Goal: Information Seeking & Learning: Learn about a topic

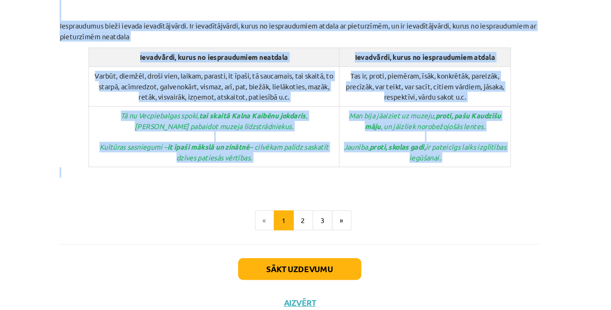
drag, startPoint x: 269, startPoint y: 69, endPoint x: 381, endPoint y: 142, distance: 133.4
copy div "8. Iespraudumi Iespraudumi ir savrupināti vārdi vai vārdu grupas, ar kurām runā…"
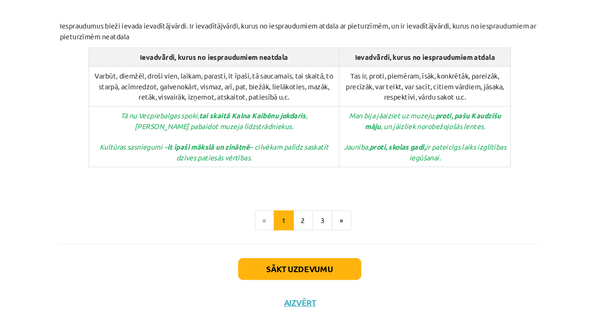
click at [232, 176] on p at bounding box center [305, 186] width 452 height 20
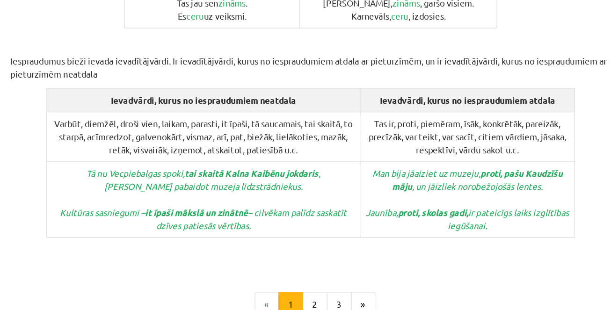
scroll to position [459, 0]
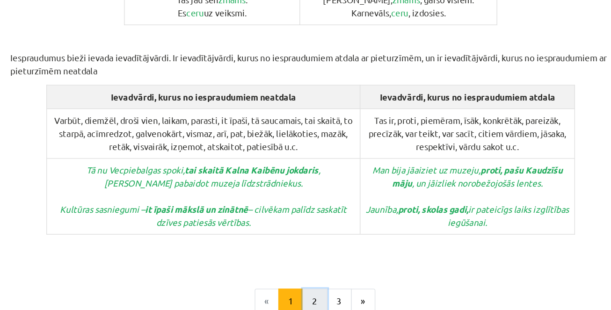
click at [310, 270] on button "2" at bounding box center [308, 279] width 19 height 19
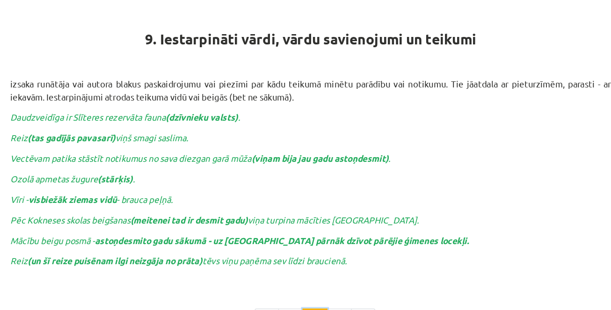
scroll to position [167, 0]
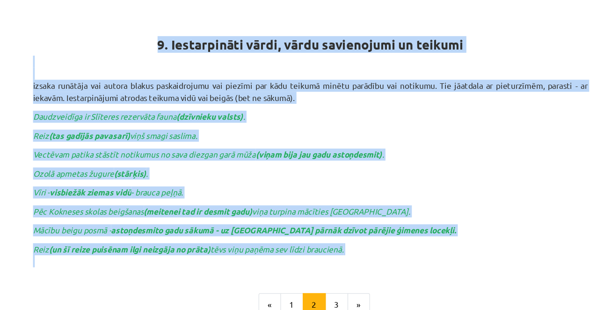
drag, startPoint x: 183, startPoint y: 32, endPoint x: 375, endPoint y: 209, distance: 261.7
click at [375, 209] on div "9. Iestarpināti vārdi, vārdu savienojumi un teikumi izsaka runātāja vai autora …" at bounding box center [305, 108] width 452 height 217
copy div "9. Iestarpināti vārdi, vārdu savienojumi un teikumi izsaka runātāja vai autora …"
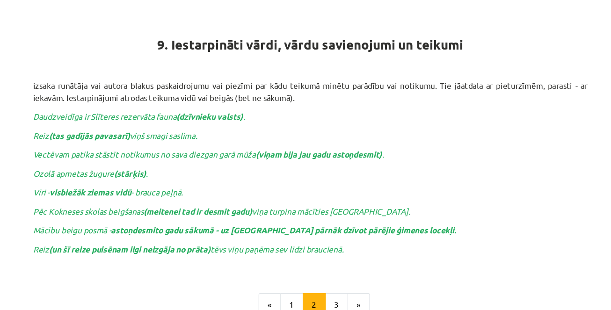
click at [300, 96] on p "Daudzveidīga ir Slīteres rezervāta fauna (dzīvnieku valsts) ." at bounding box center [305, 95] width 452 height 10
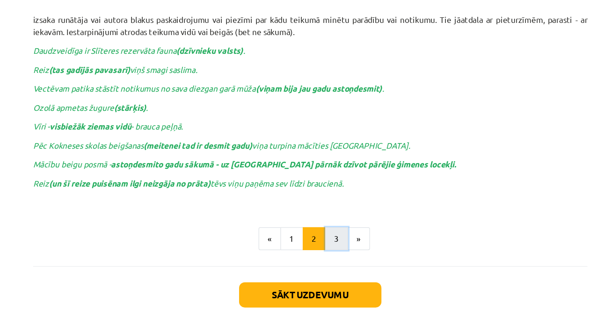
click at [328, 187] on button "3" at bounding box center [326, 194] width 19 height 19
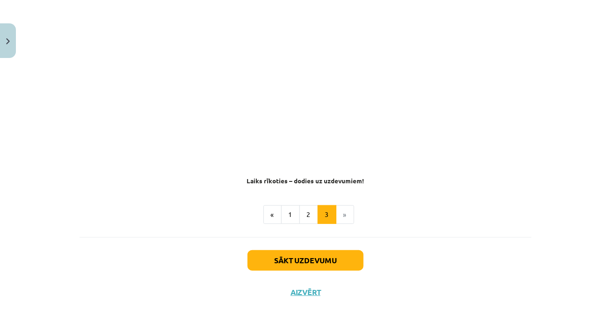
scroll to position [244, 0]
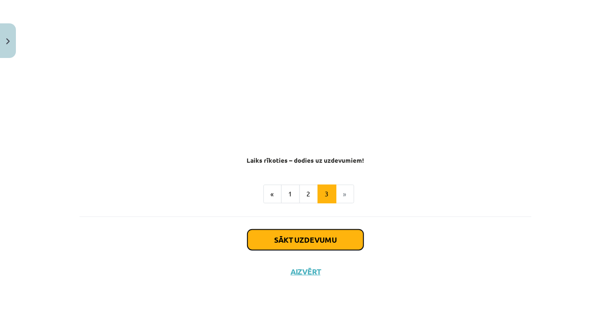
click at [317, 239] on button "Sākt uzdevumu" at bounding box center [305, 240] width 116 height 21
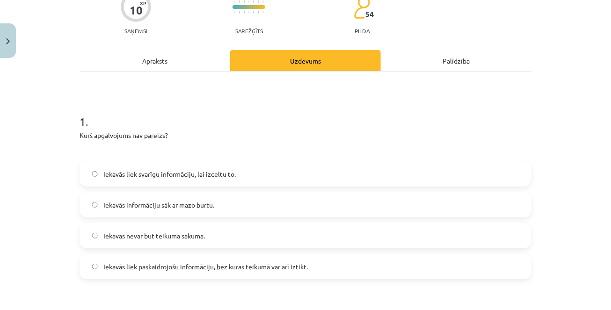
scroll to position [89, 0]
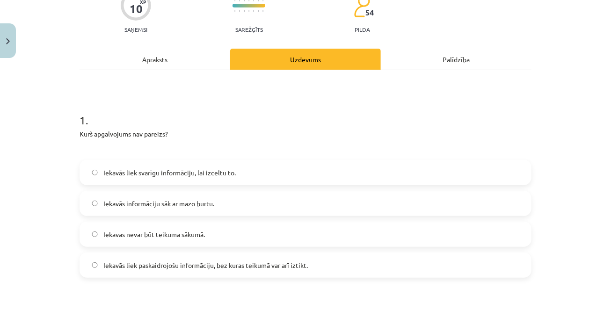
click at [197, 266] on span "Iekavās liek paskaidrojošu informāciju, bez kuras teikumā var arī iztikt." at bounding box center [205, 265] width 204 height 10
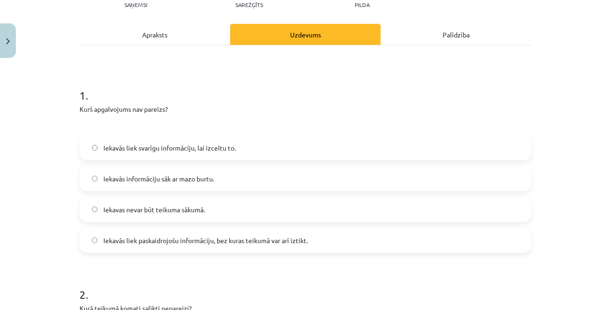
scroll to position [116, 0]
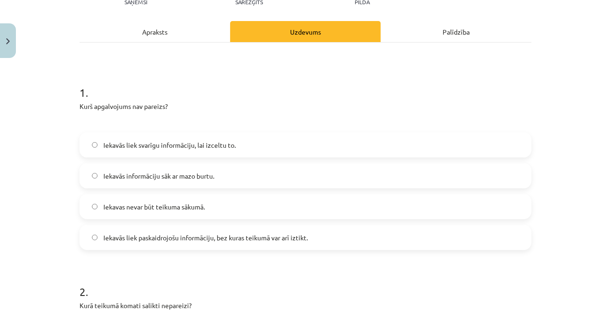
click at [186, 213] on label "Iekavas nevar būt teikuma sākumā." at bounding box center [305, 206] width 450 height 23
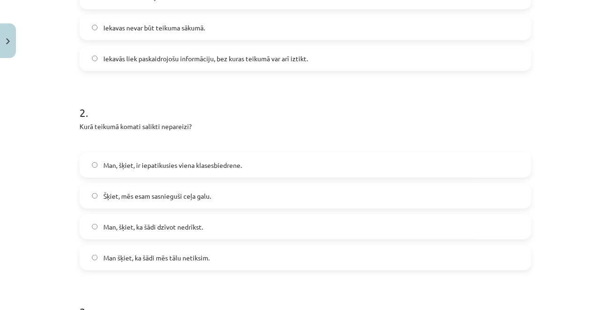
scroll to position [301, 0]
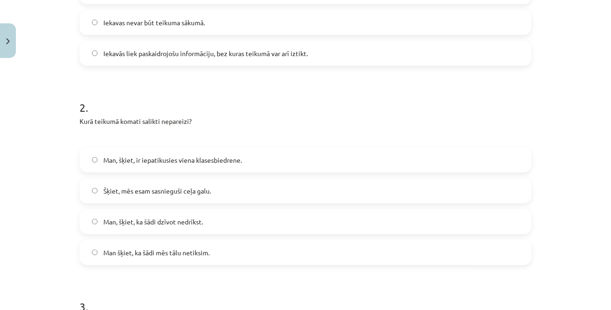
click at [164, 252] on span "Man šķiet, ka šādi mēs tālu netiksim." at bounding box center [156, 253] width 106 height 10
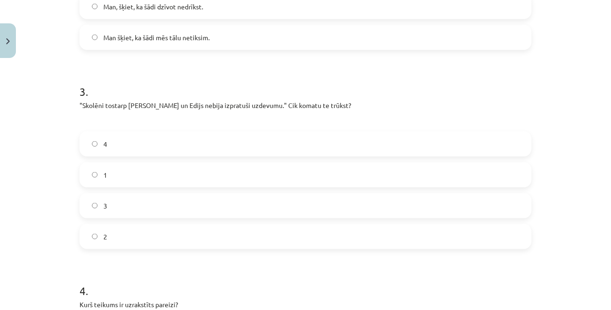
scroll to position [518, 0]
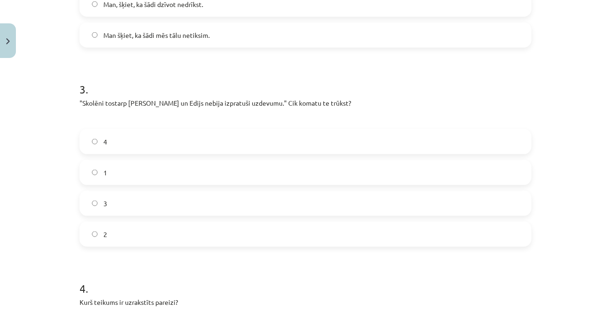
click at [160, 231] on label "2" at bounding box center [305, 234] width 450 height 23
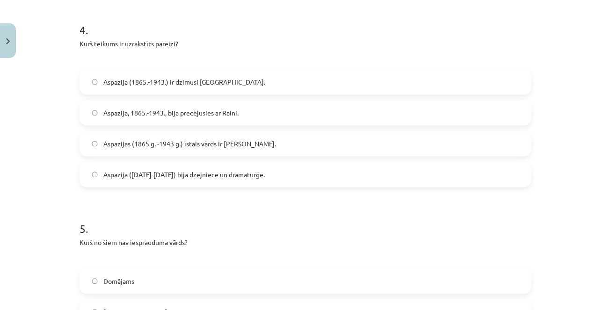
scroll to position [778, 0]
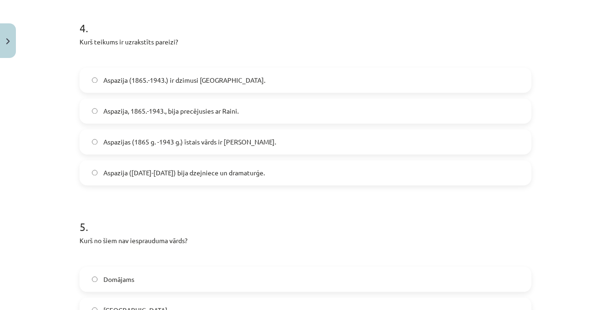
click at [155, 176] on span "Aspazija (1865-1943) bija dzejniece un dramaturģe." at bounding box center [183, 173] width 161 height 10
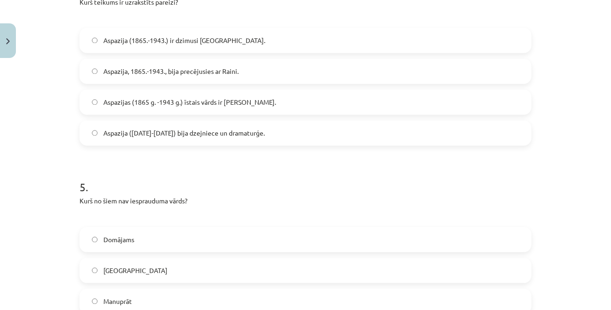
scroll to position [820, 0]
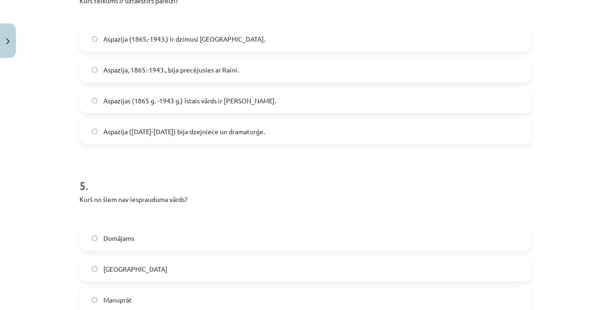
click at [133, 101] on span "Aspazijas (1865 g. -1943 g.) īstais vārds ir Elza." at bounding box center [189, 101] width 173 height 10
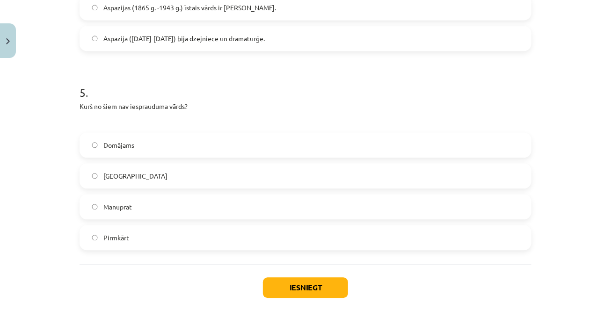
scroll to position [908, 0]
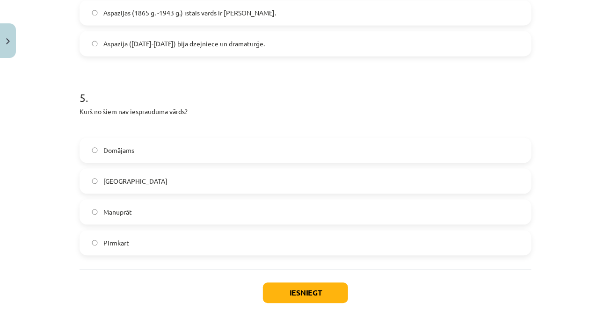
click at [148, 40] on span "Aspazija (1865-1943) bija dzejniece un dramaturģe." at bounding box center [183, 44] width 161 height 10
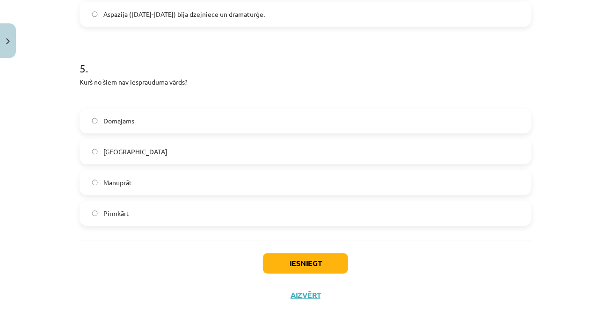
scroll to position [940, 0]
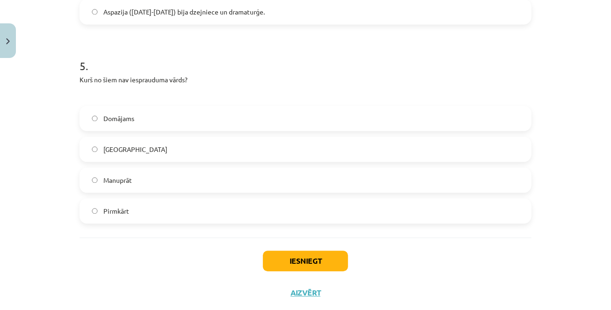
click at [152, 115] on label "Domājams" at bounding box center [305, 118] width 450 height 23
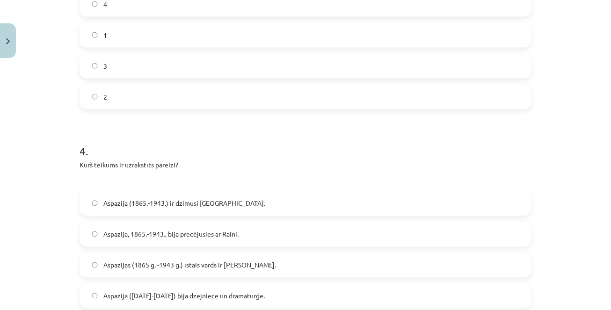
scroll to position [961, 0]
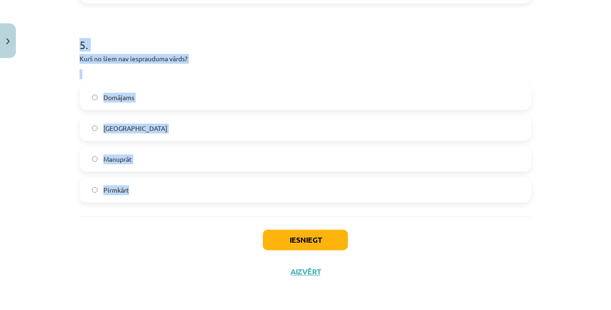
drag, startPoint x: 79, startPoint y: 142, endPoint x: 168, endPoint y: 211, distance: 112.6
copy form "1 . Kurš apgalvojums nav pareizs? Iekavās liek svarīgu informāciju, lai izceltu…"
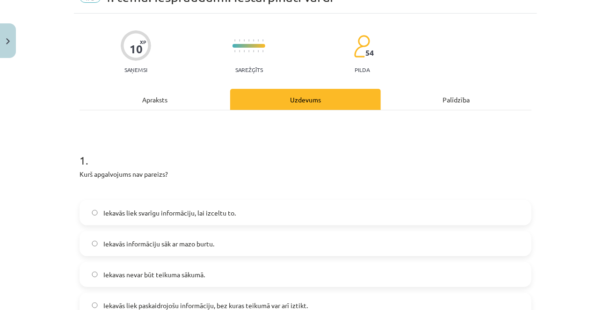
click at [86, 94] on div "Apraksts" at bounding box center [154, 99] width 151 height 21
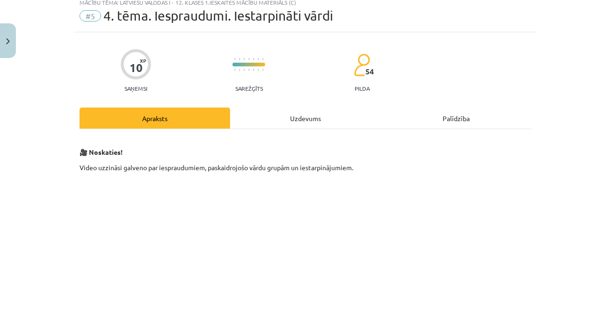
scroll to position [23, 0]
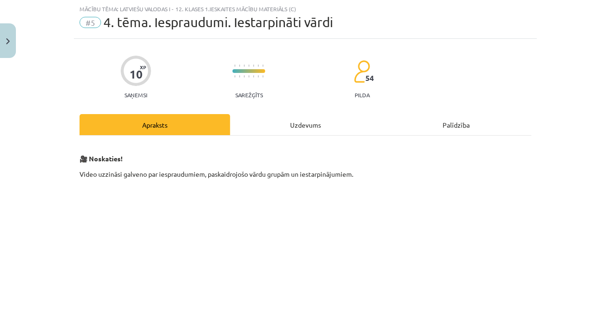
click at [271, 125] on div "Uzdevums" at bounding box center [305, 124] width 151 height 21
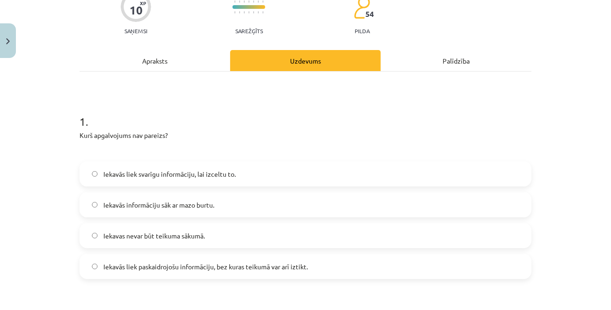
scroll to position [88, 0]
click at [173, 170] on span "Iekavās liek svarīgu informāciju, lai izceltu to." at bounding box center [169, 173] width 132 height 10
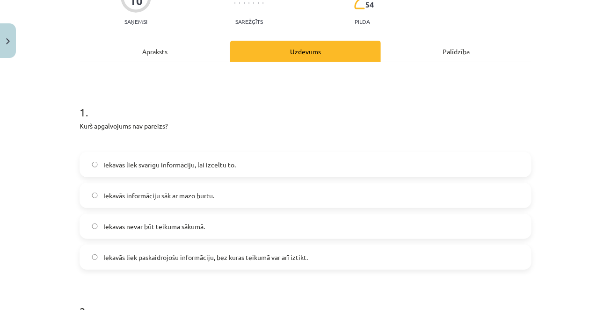
scroll to position [0, 0]
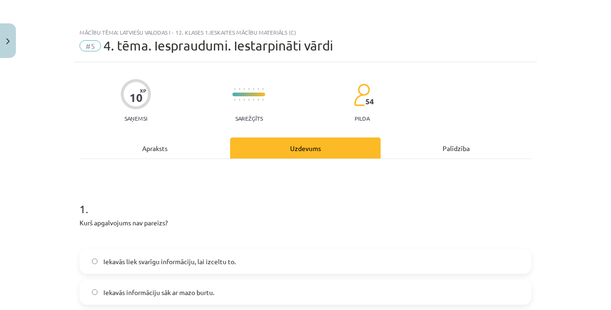
click at [161, 148] on div "Apraksts" at bounding box center [154, 147] width 151 height 21
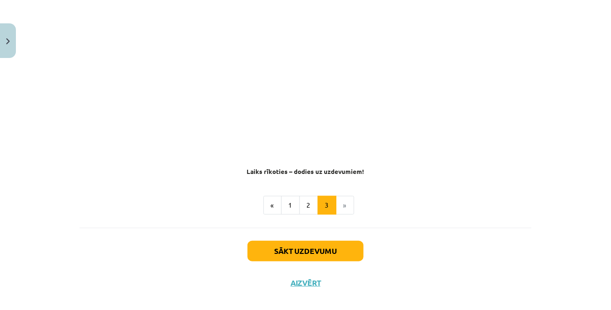
scroll to position [232, 0]
click at [304, 208] on button "2" at bounding box center [308, 205] width 19 height 19
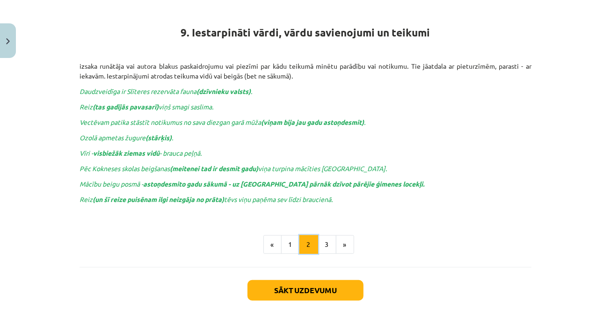
scroll to position [167, 0]
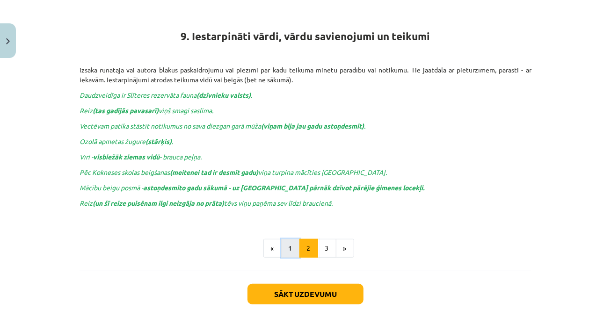
click at [293, 251] on button "1" at bounding box center [290, 248] width 19 height 19
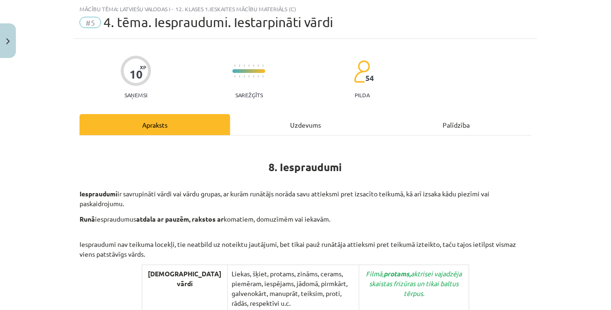
scroll to position [0, 0]
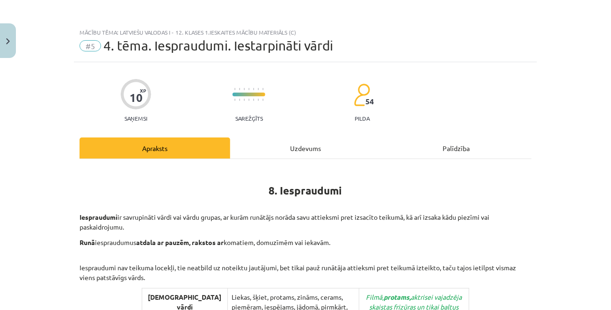
click at [310, 146] on div "Uzdevums" at bounding box center [305, 147] width 151 height 21
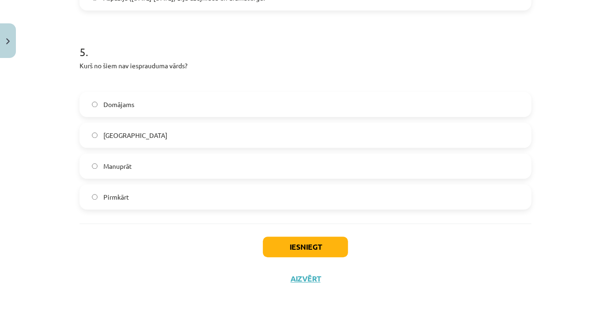
scroll to position [961, 0]
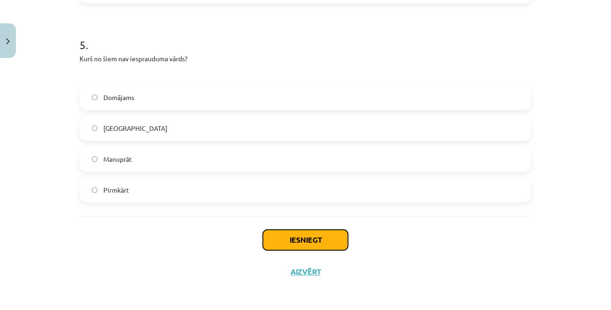
click at [311, 240] on button "Iesniegt" at bounding box center [305, 240] width 85 height 21
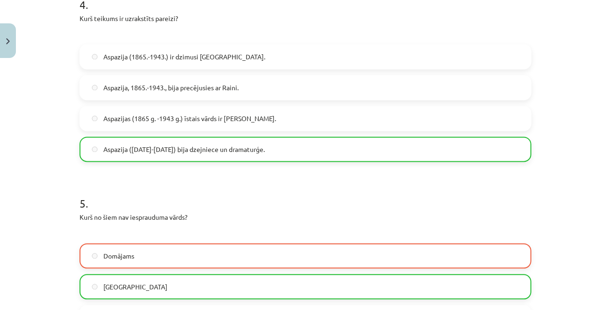
scroll to position [991, 0]
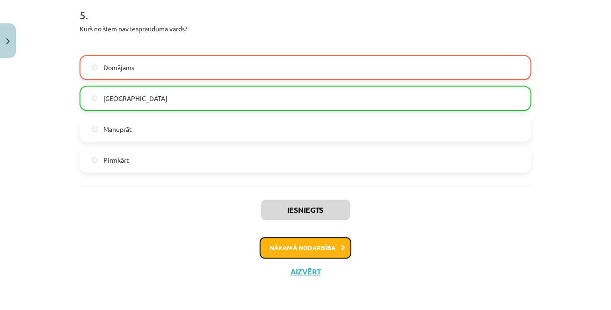
click at [306, 249] on button "Nākamā nodarbība" at bounding box center [305, 248] width 92 height 22
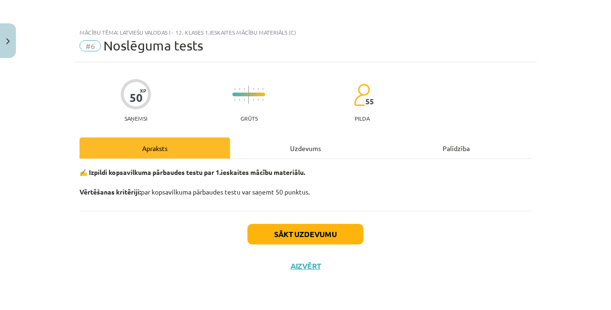
scroll to position [0, 0]
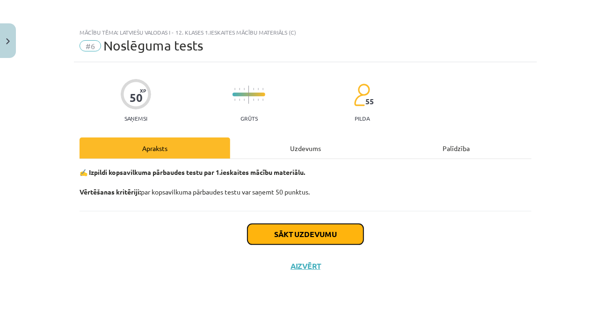
click at [305, 234] on button "Sākt uzdevumu" at bounding box center [305, 234] width 116 height 21
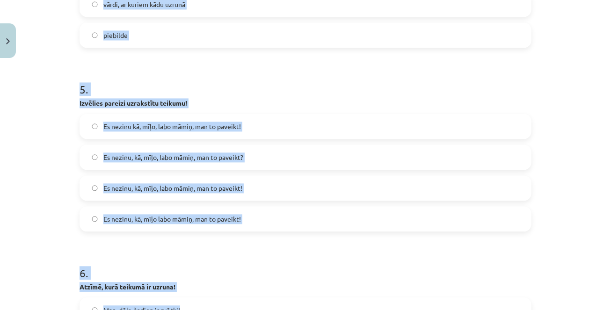
scroll to position [872, 0]
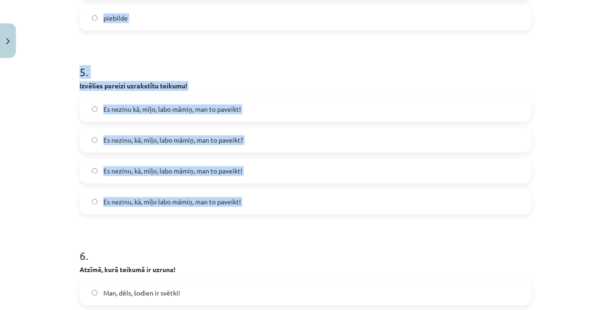
drag, startPoint x: 81, startPoint y: 129, endPoint x: 143, endPoint y: 235, distance: 122.4
click at [143, 235] on form "1 . Atzīmē, kurā teikumā ir iespraudums! Ļaudis, drūzmēdamies pie veikala ieeja…" at bounding box center [305, 223] width 452 height 1819
click at [143, 235] on h1 "6 ." at bounding box center [305, 247] width 452 height 29
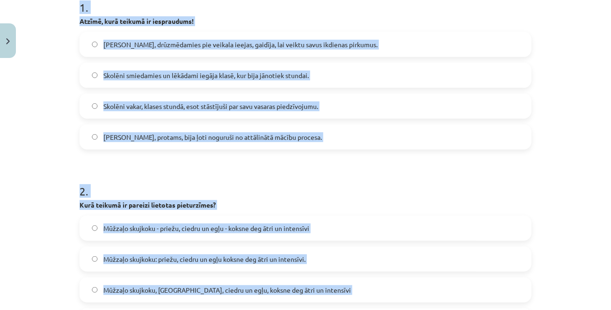
scroll to position [0, 0]
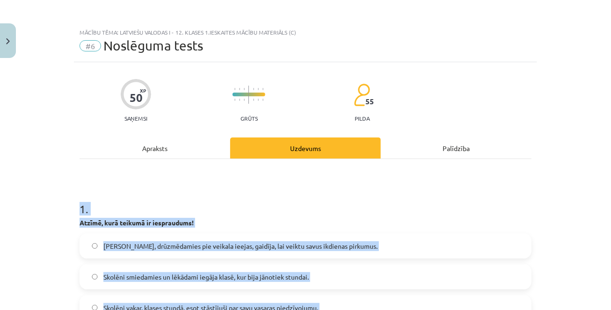
drag, startPoint x: 201, startPoint y: 230, endPoint x: 99, endPoint y: 163, distance: 121.6
copy form "1 . Atzīmē, kurā teikumā ir iespraudums! Ļaudis, drūzmēdamies pie veikala ieeja…"
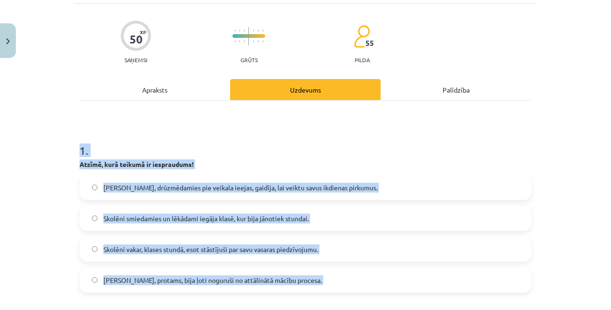
scroll to position [84, 0]
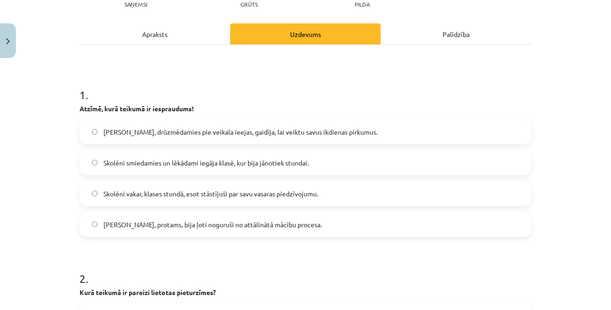
scroll to position [116, 0]
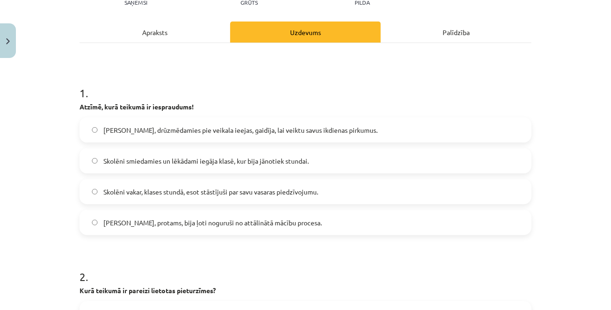
click at [148, 223] on span "Skolotāji, protams, bija ļoti noguruši no attālinātā mācību procesa." at bounding box center [212, 223] width 218 height 10
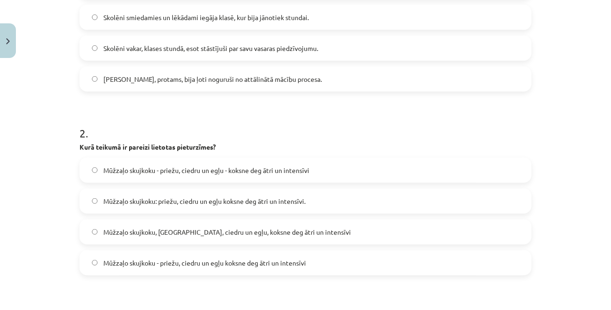
scroll to position [261, 0]
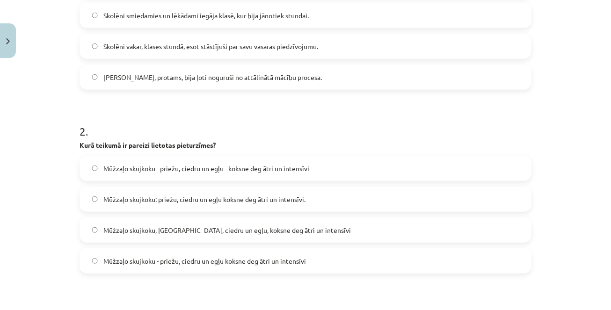
click at [154, 172] on span "Mūžzaļo skujkoku - priežu, ciedru un egļu - koksne deg ātri un intensīvi" at bounding box center [206, 169] width 206 height 10
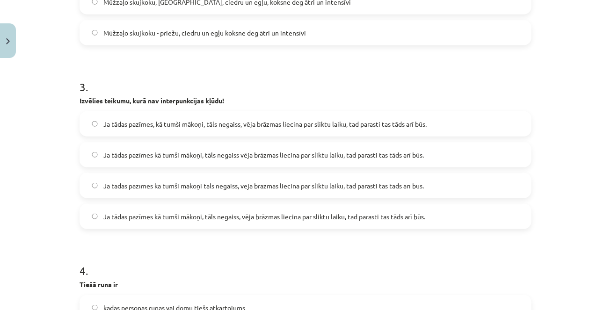
scroll to position [490, 0]
click at [187, 124] on span "Ja tādas pazīmes, kā tumši mākoņi, tāls negaiss, vēja brāzmas liecina par slikt…" at bounding box center [264, 124] width 323 height 10
click at [171, 215] on span "Ja tādas pazīmes kā tumši mākoņi, tāls negaiss, vēja brāzmas liecina par sliktu…" at bounding box center [264, 216] width 322 height 10
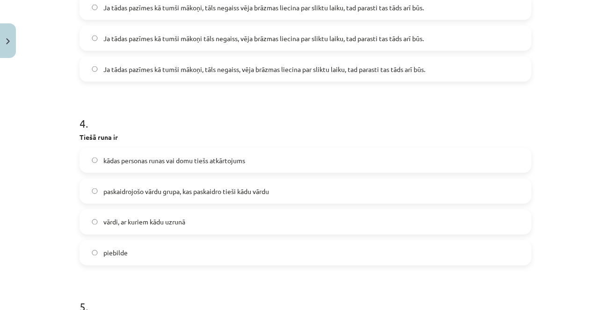
scroll to position [638, 0]
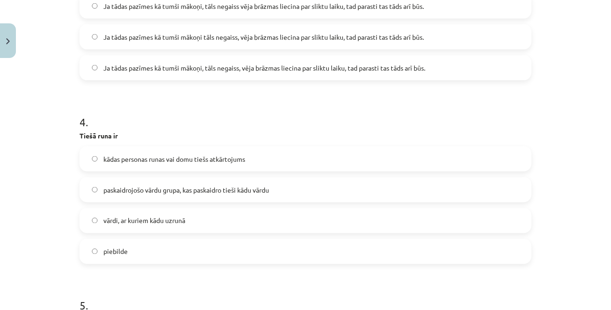
click at [194, 159] on span "kādas personas runas vai domu tiešs atkārtojums" at bounding box center [174, 159] width 142 height 10
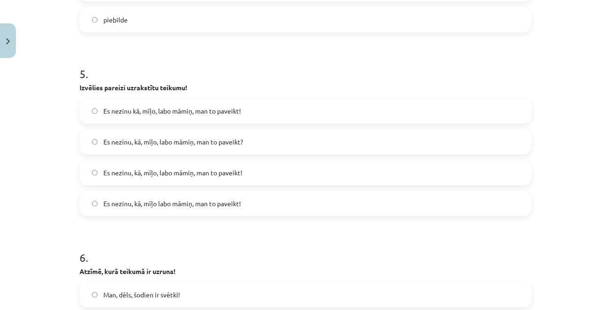
scroll to position [878, 0]
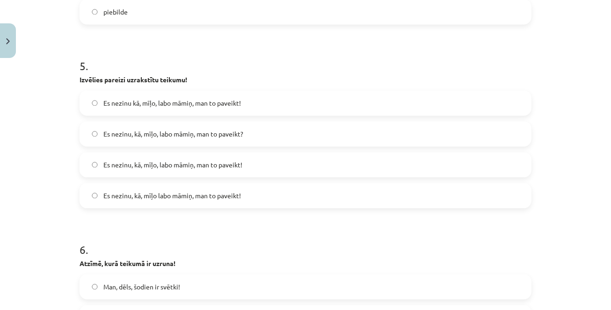
click at [191, 196] on span "Es nezinu, kā, mīļo labo māmiņ, man to paveikt!" at bounding box center [171, 196] width 137 height 10
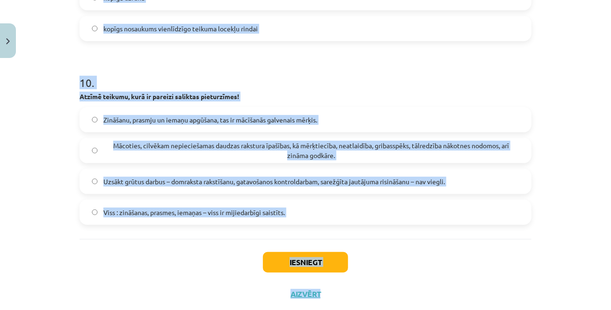
scroll to position [1802, 0]
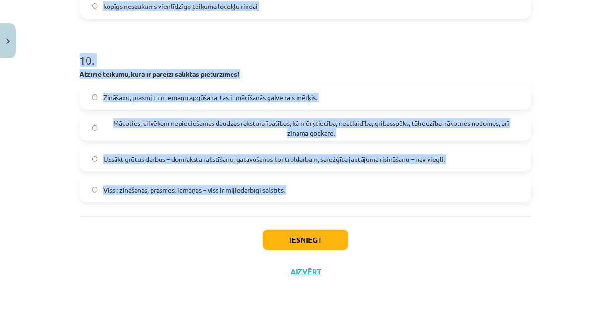
drag, startPoint x: 79, startPoint y: 137, endPoint x: 118, endPoint y: 227, distance: 98.4
copy form "6 . Atzīmē, kurā teikumā ir uzruna! Man, dēls, šodien ir svētki! Vai tu esi vak…"
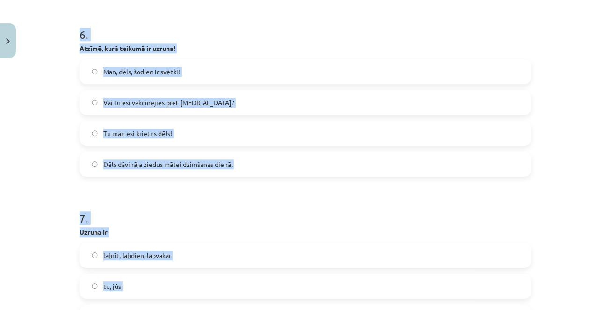
scroll to position [1120, 0]
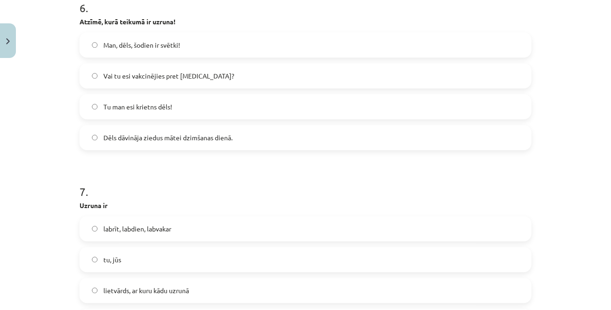
click at [111, 43] on span "Man, dēls, šodien ir svētki!" at bounding box center [141, 45] width 77 height 10
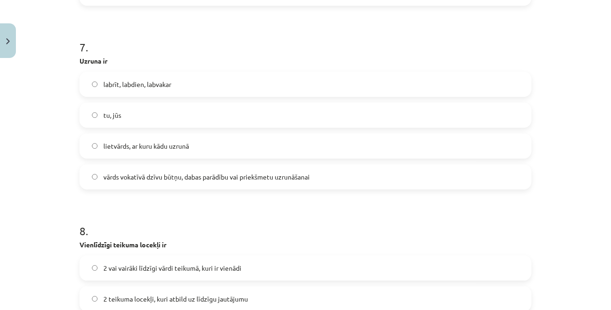
scroll to position [1272, 0]
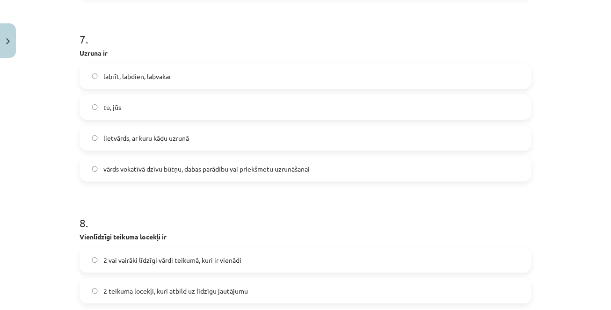
click at [136, 133] on span "lietvārds, ar kuru kādu uzrunā" at bounding box center [146, 138] width 86 height 10
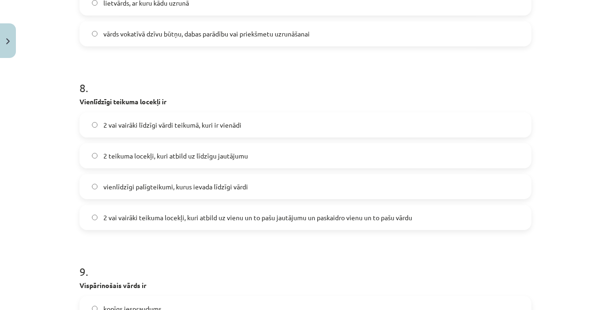
scroll to position [1408, 0]
click at [146, 219] on span "2 vai vairāki teikuma locekļi, kuri atbild uz vienu un to pašu jautājumu un pas…" at bounding box center [257, 217] width 309 height 10
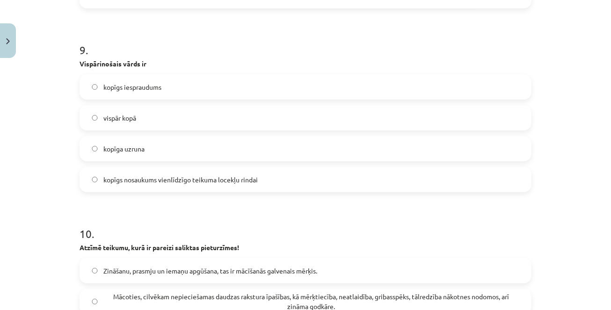
scroll to position [1632, 0]
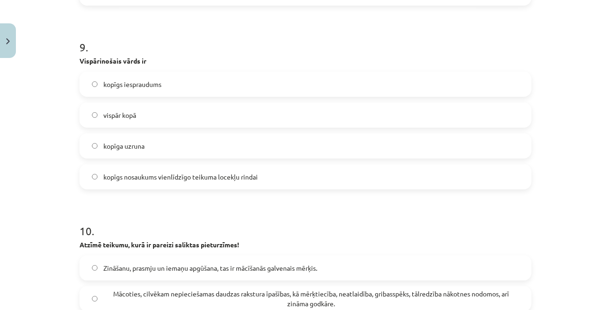
click at [135, 177] on span "kopīgs nosaukums vienlīdzīgo teikuma locekļu rindai" at bounding box center [180, 177] width 154 height 10
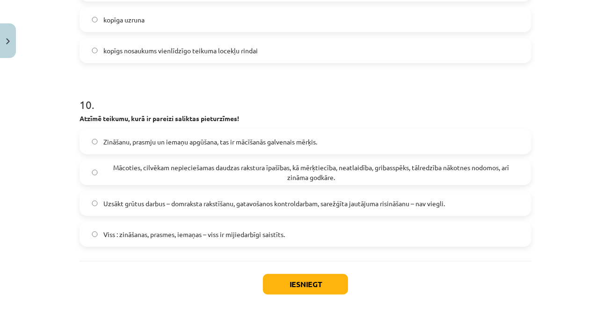
scroll to position [1764, 0]
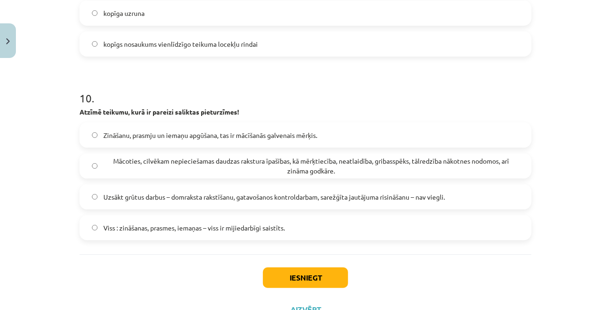
click at [108, 195] on span "Uzsākt grūtus darbus – domraksta rakstīšanu, gatavošanos kontroldarbam, sarežģī…" at bounding box center [273, 197] width 341 height 10
click at [276, 272] on button "Iesniegt" at bounding box center [305, 277] width 85 height 21
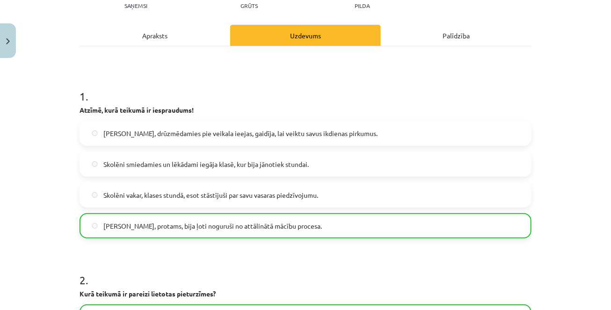
scroll to position [0, 0]
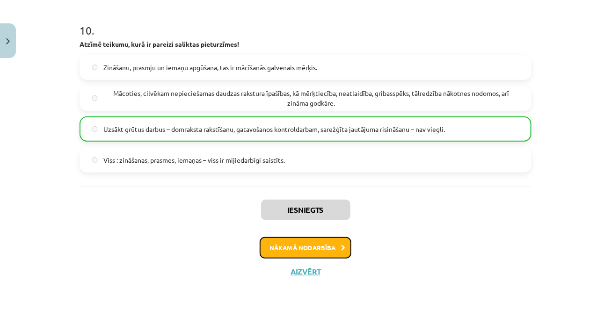
click at [281, 251] on button "Nākamā nodarbība" at bounding box center [305, 248] width 92 height 22
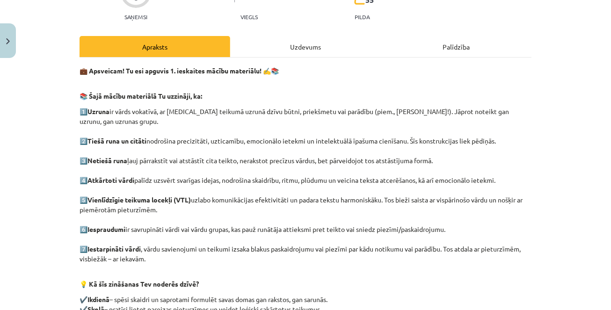
scroll to position [244, 0]
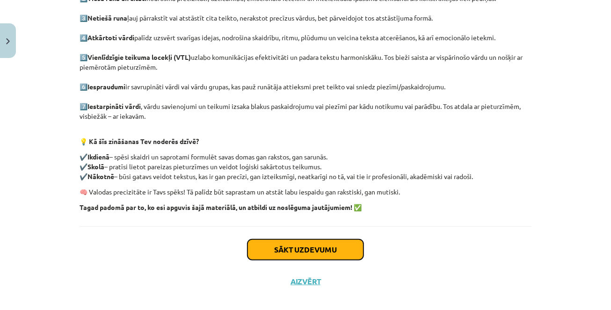
click at [281, 240] on button "Sākt uzdevumu" at bounding box center [305, 249] width 116 height 21
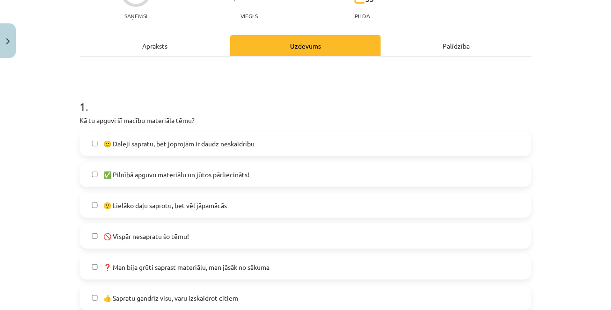
scroll to position [103, 0]
click at [209, 208] on span "🙂 Lielāko daļu saprotu, bet vēl jāpamācās" at bounding box center [164, 205] width 123 height 10
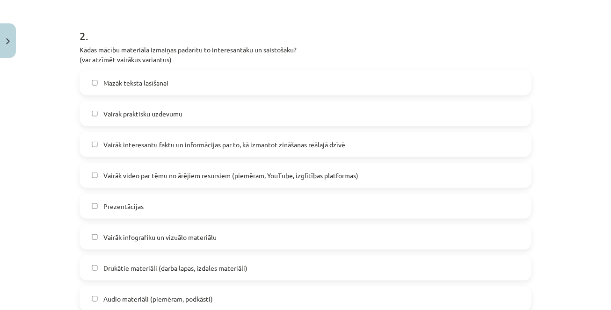
scroll to position [425, 0]
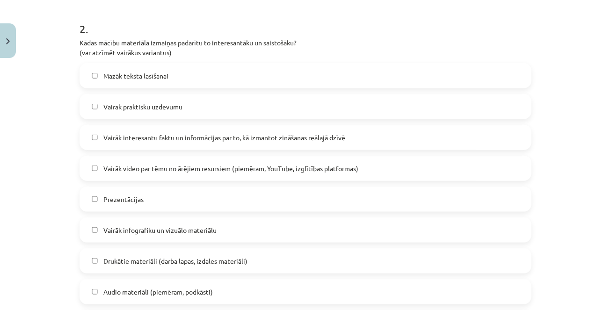
click at [270, 111] on label "Vairāk praktisku uzdevumu" at bounding box center [305, 106] width 450 height 23
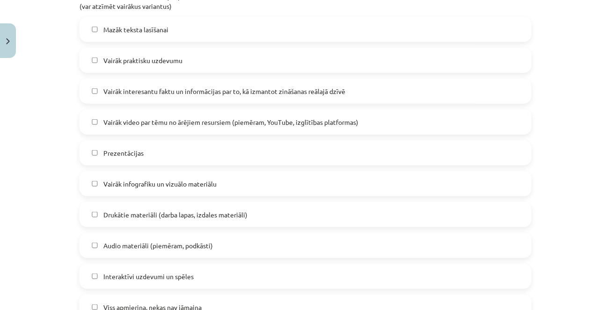
scroll to position [475, 0]
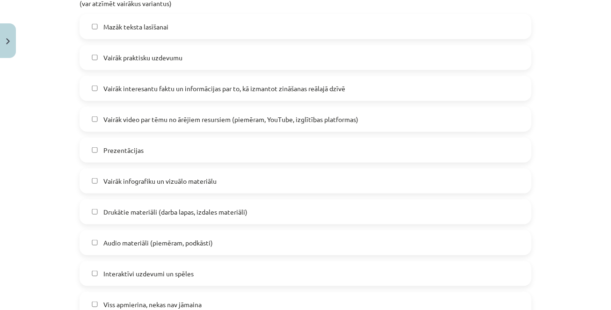
click at [257, 124] on label "Vairāk video par tēmu no ārējiem resursiem (piemēram, YouTube, izglītības platf…" at bounding box center [305, 119] width 450 height 23
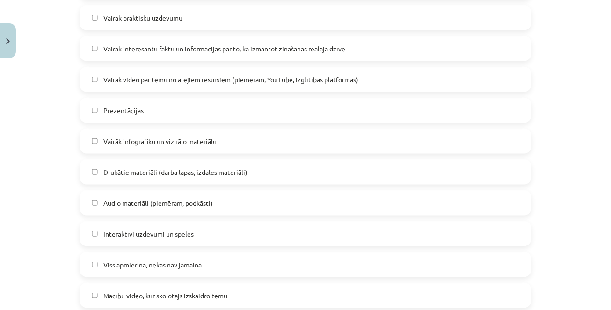
scroll to position [519, 0]
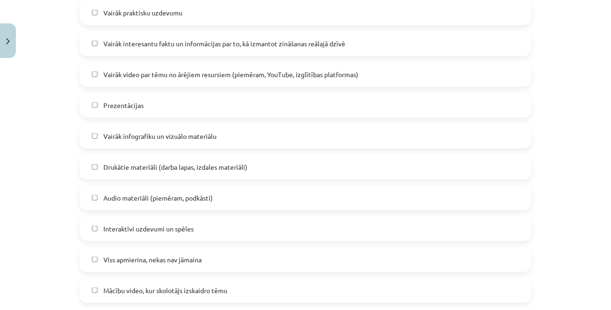
click at [236, 138] on label "Vairāk infografiku un vizuālo materiālu" at bounding box center [305, 135] width 450 height 23
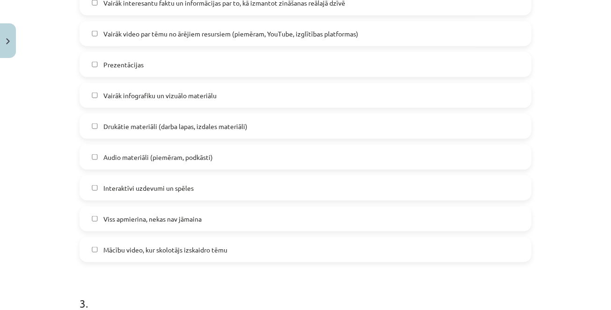
scroll to position [567, 0]
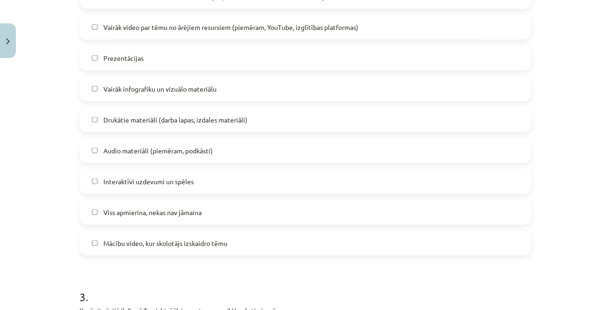
click at [191, 186] on label "Interaktīvi uzdevumi un spēles" at bounding box center [305, 181] width 450 height 23
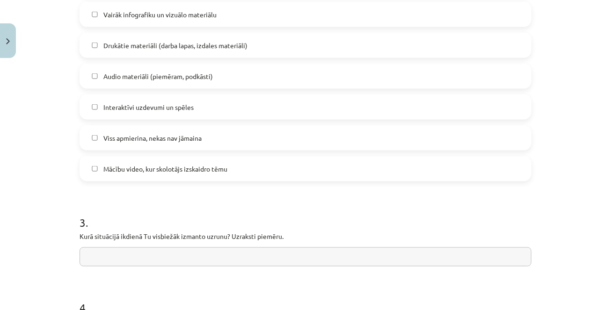
scroll to position [650, 0]
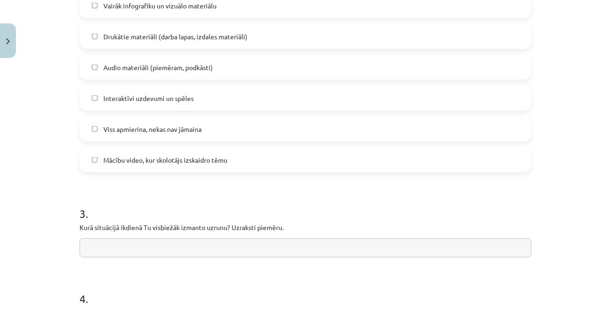
click at [173, 163] on span "Mācību video, kur skolotājs izskaidro tēmu" at bounding box center [165, 160] width 124 height 10
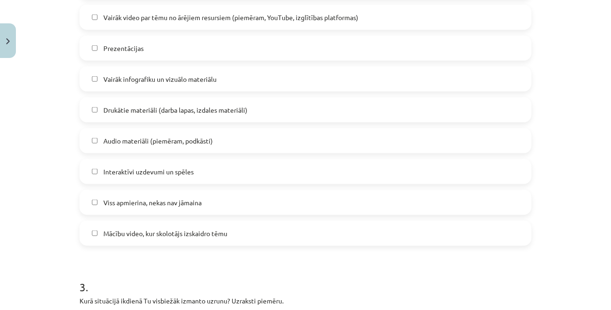
scroll to position [571, 0]
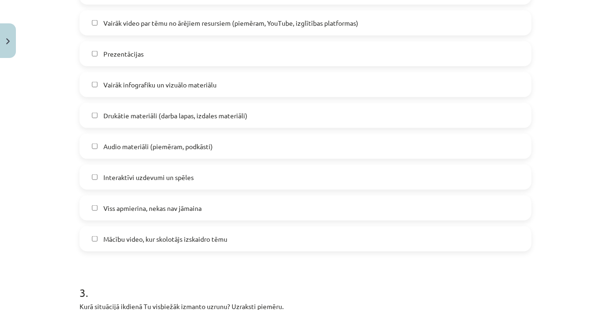
click at [103, 22] on span "Vairāk video par tēmu no ārējiem resursiem (piemēram, YouTube, izglītības platf…" at bounding box center [230, 23] width 255 height 10
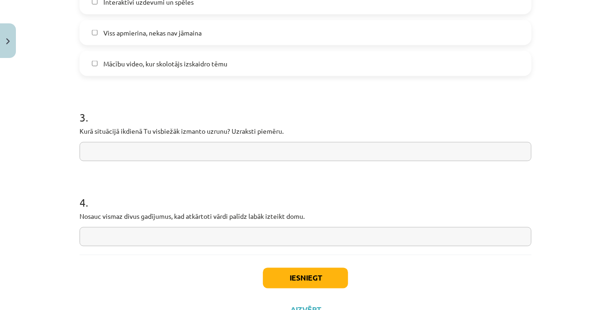
scroll to position [764, 0]
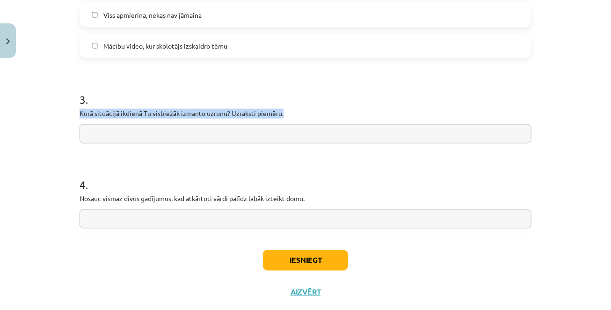
drag, startPoint x: 79, startPoint y: 114, endPoint x: 288, endPoint y: 112, distance: 208.5
click at [288, 112] on p "Kurā situācijā ikdienā Tu visbiežāk izmanto uzrunu? Uzraksti piemēru." at bounding box center [305, 114] width 452 height 10
copy p "Kurā situācijā ikdienā Tu visbiežāk izmanto uzrunu? Uzraksti piemēru."
click at [205, 130] on input "text" at bounding box center [305, 133] width 452 height 19
paste input "**********"
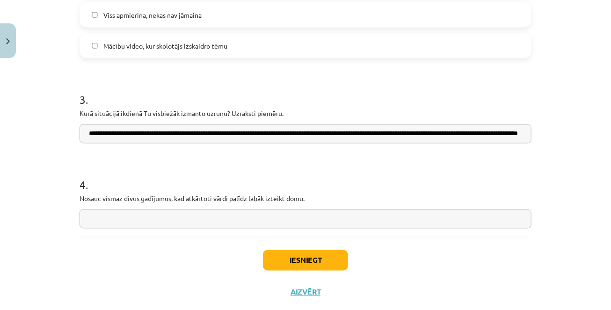
scroll to position [0, 95]
click at [383, 134] on input "**********" at bounding box center [305, 133] width 452 height 19
drag, startPoint x: 384, startPoint y: 133, endPoint x: 536, endPoint y: 129, distance: 151.5
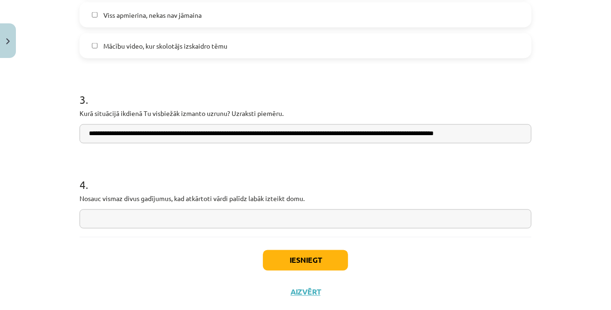
paste input "**********"
drag, startPoint x: 344, startPoint y: 136, endPoint x: 532, endPoint y: 135, distance: 188.4
type input "**********"
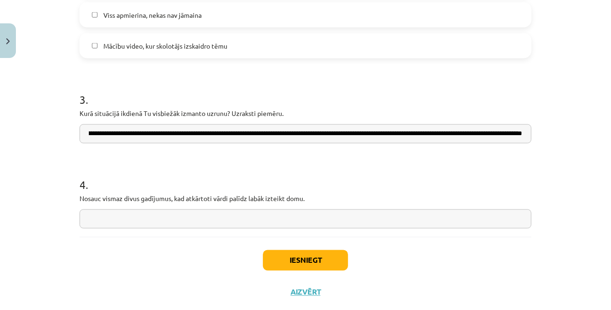
scroll to position [0, 0]
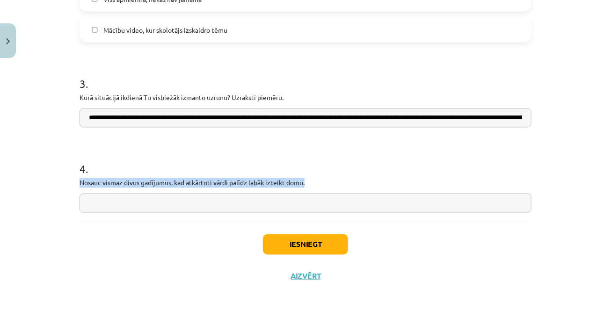
drag, startPoint x: 81, startPoint y: 182, endPoint x: 320, endPoint y: 187, distance: 238.9
click at [320, 187] on p "Nosauc vismaz divus gadījumus, kad atkārtoti vārdi palīdz labāk izteikt domu." at bounding box center [305, 183] width 452 height 10
copy p "Nosauc vismaz divus gadījumus, kad atkārtoti vārdi palīdz labāk izteikt domu."
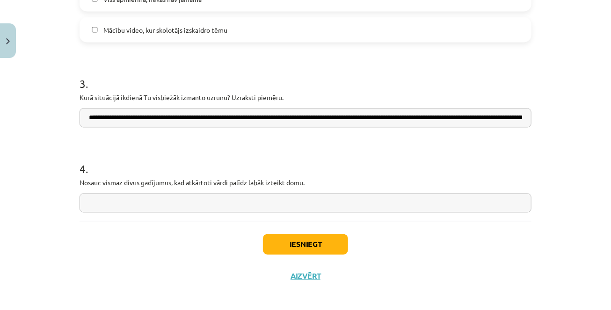
click at [144, 222] on div "Iesniegt Aizvērt" at bounding box center [305, 253] width 452 height 65
drag, startPoint x: 79, startPoint y: 183, endPoint x: 307, endPoint y: 200, distance: 227.8
click at [307, 200] on div "4 . Nosauc vismaz divus gadījumus, kad atkārtoti vārdi palīdz labāk izteikt dom…" at bounding box center [305, 179] width 452 height 66
copy p
click at [197, 207] on input "text" at bounding box center [305, 203] width 452 height 19
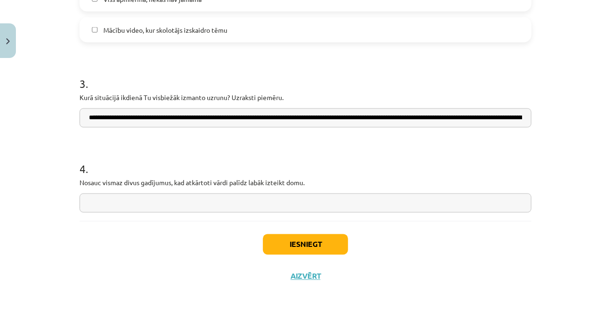
paste input "**********"
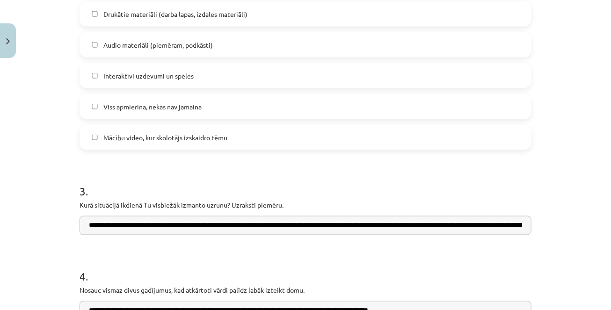
scroll to position [784, 0]
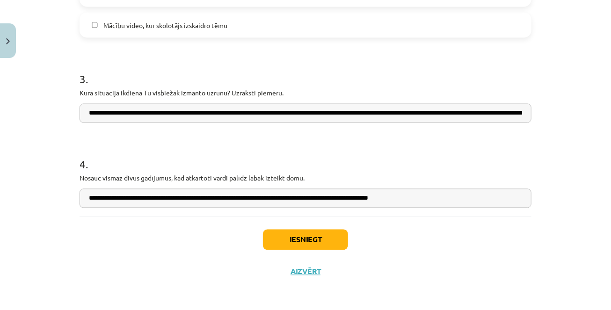
type input "**********"
click at [303, 237] on button "Iesniegt" at bounding box center [305, 240] width 85 height 21
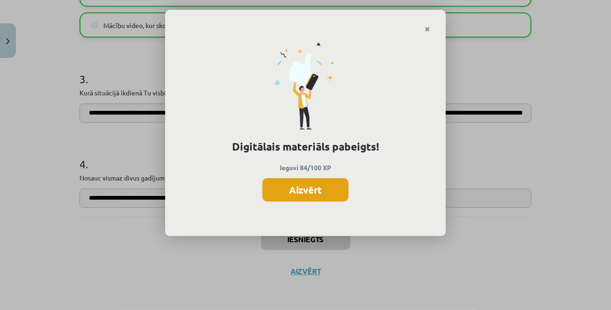
click at [301, 194] on button "Aizvērt" at bounding box center [305, 189] width 86 height 23
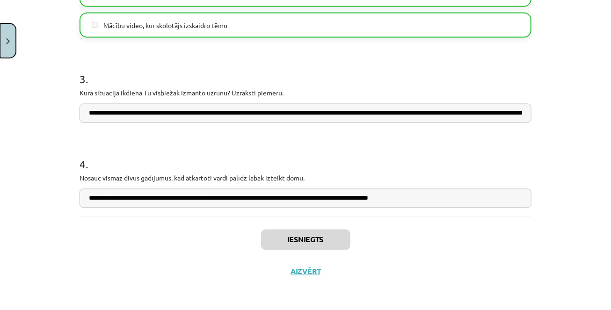
click at [7, 42] on img "Close" at bounding box center [8, 41] width 4 height 6
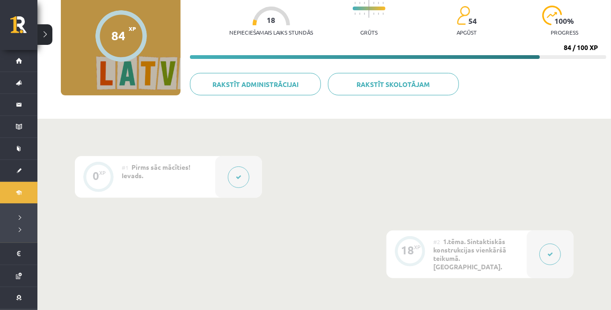
scroll to position [0, 0]
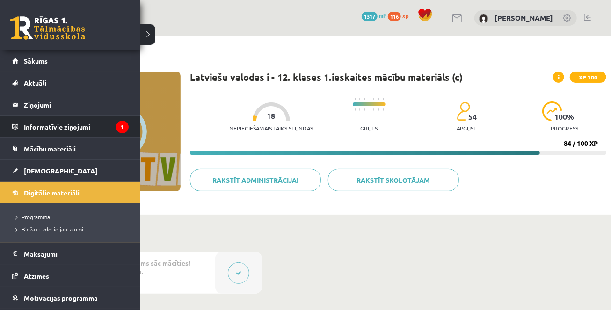
click at [39, 129] on legend "Informatīvie ziņojumi 1" at bounding box center [76, 127] width 105 height 22
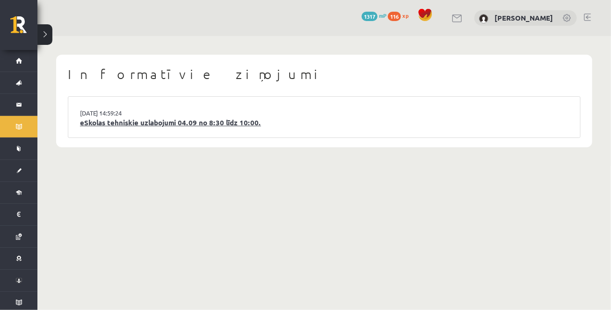
click at [105, 122] on link "eSkolas tehniskie uzlabojumi 04.09 no 8:30 līdz 10:00." at bounding box center [324, 122] width 488 height 11
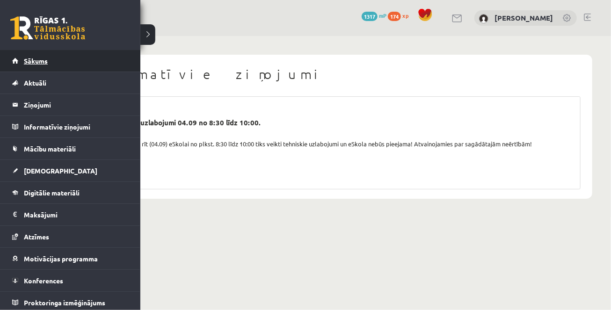
click at [24, 64] on span "Sākums" at bounding box center [36, 61] width 24 height 8
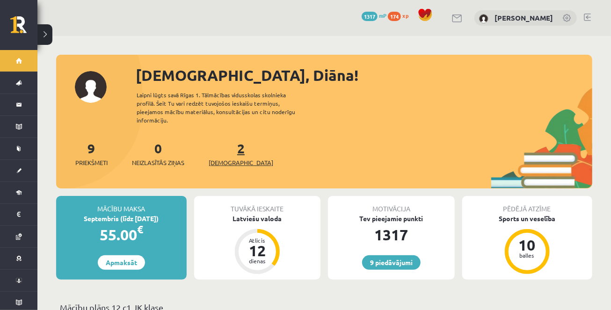
click at [224, 158] on span "[DEMOGRAPHIC_DATA]" at bounding box center [241, 162] width 65 height 9
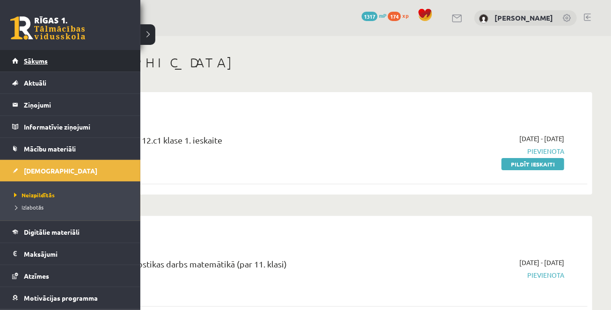
click at [24, 57] on span "Sākums" at bounding box center [36, 61] width 24 height 8
